Goal: Task Accomplishment & Management: Manage account settings

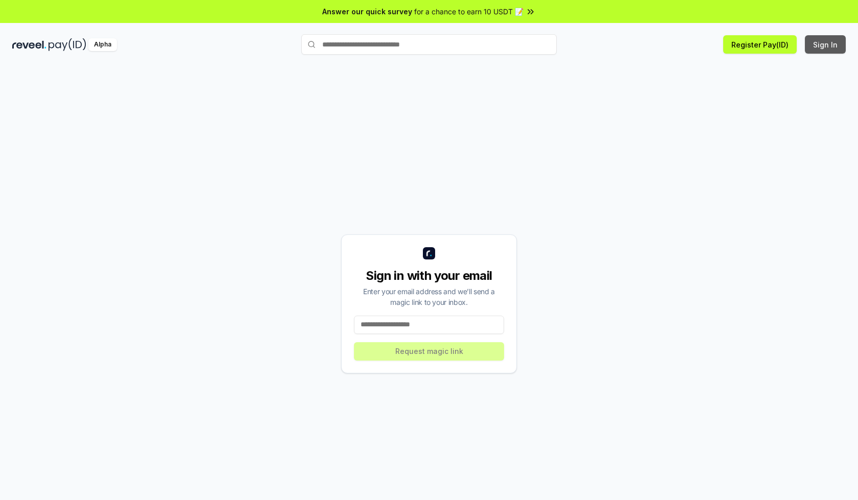
click at [826, 44] on button "Sign In" at bounding box center [825, 44] width 41 height 18
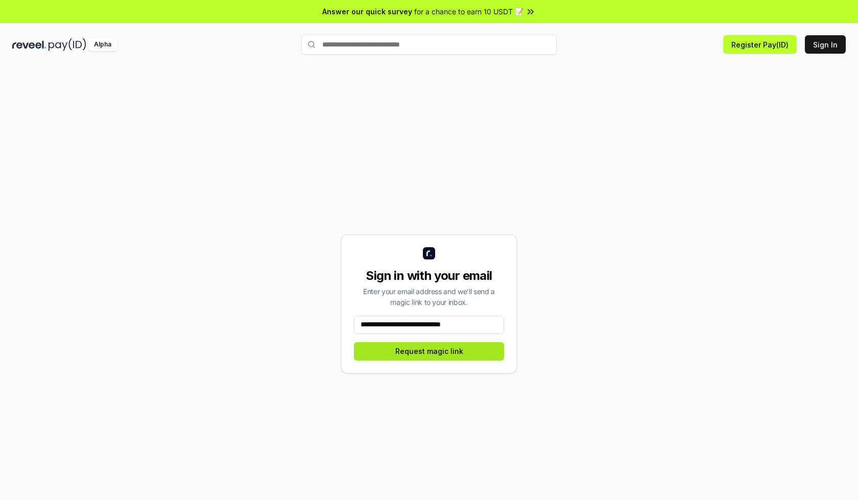
type input "**********"
click at [429, 351] on button "Request magic link" at bounding box center [429, 351] width 150 height 18
